Goal: Transaction & Acquisition: Purchase product/service

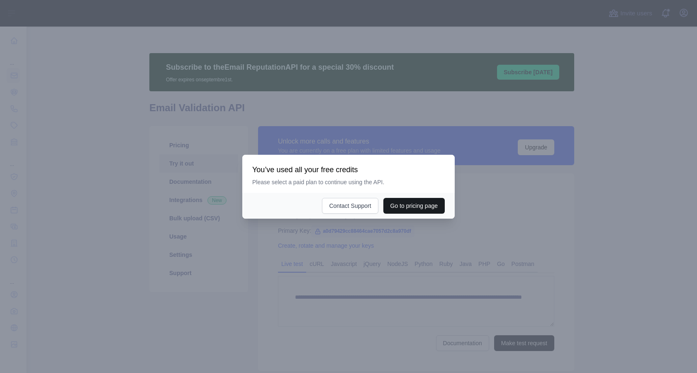
click at [403, 203] on button "Go to pricing page" at bounding box center [413, 206] width 61 height 16
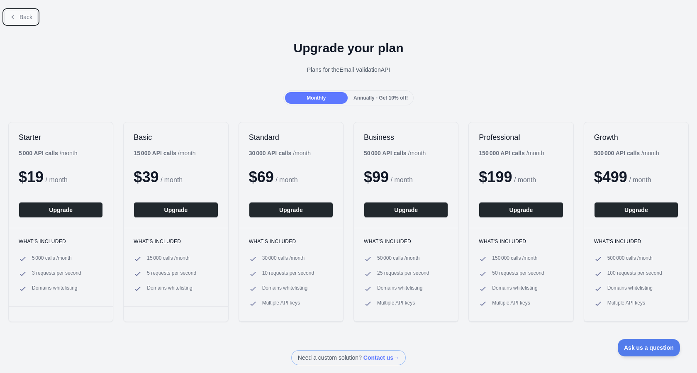
click at [22, 15] on span "Back" at bounding box center [26, 17] width 13 height 7
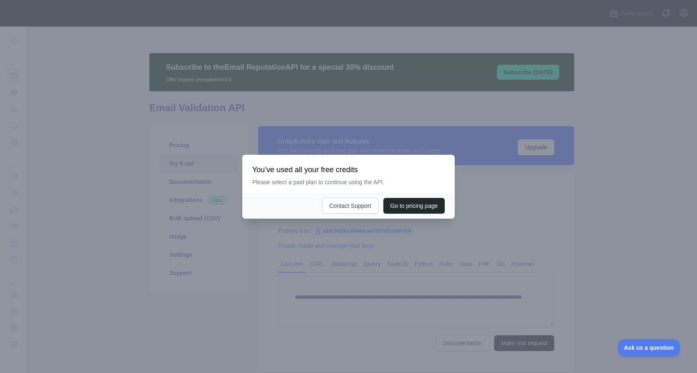
click at [402, 263] on div at bounding box center [348, 186] width 697 height 373
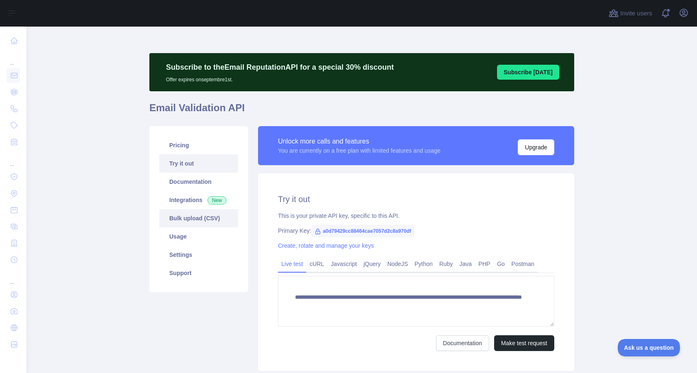
click at [187, 216] on link "Bulk upload (CSV)" at bounding box center [198, 218] width 79 height 18
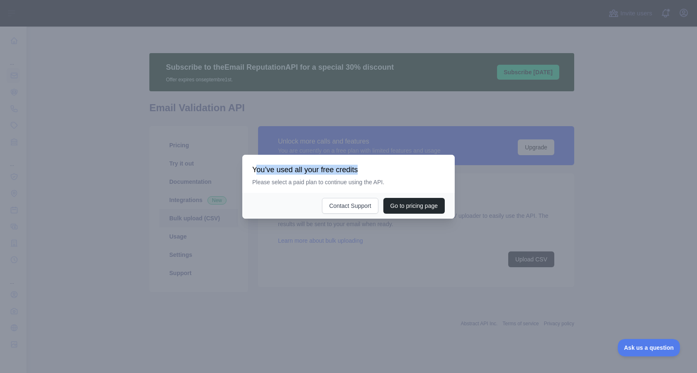
drag, startPoint x: 258, startPoint y: 172, endPoint x: 365, endPoint y: 171, distance: 107.1
click at [365, 171] on h3 "You’ve used all your free credits" at bounding box center [348, 170] width 193 height 10
